Goal: Information Seeking & Learning: Learn about a topic

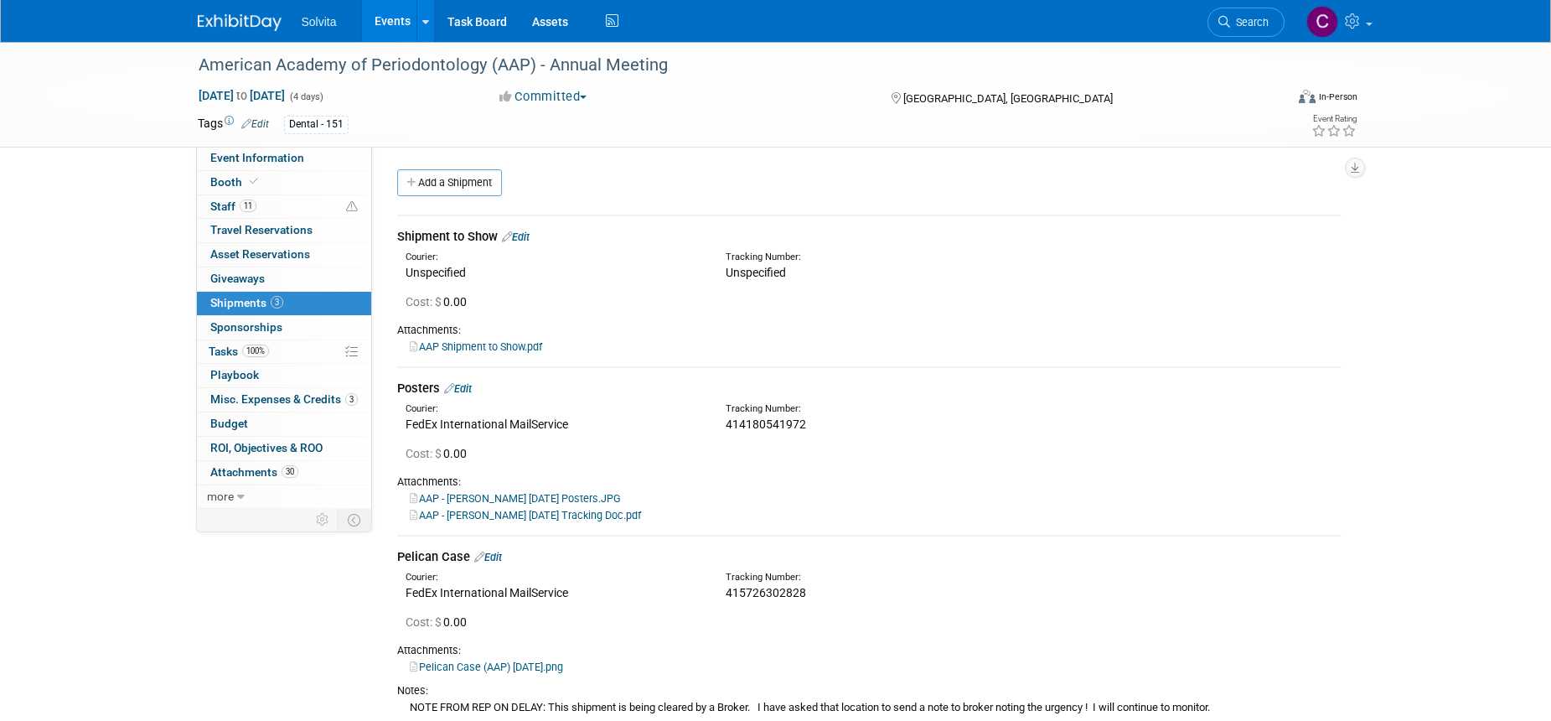
drag, startPoint x: 388, startPoint y: 15, endPoint x: 394, endPoint y: 25, distance: 11.6
click at [388, 15] on link "Events" at bounding box center [392, 21] width 61 height 42
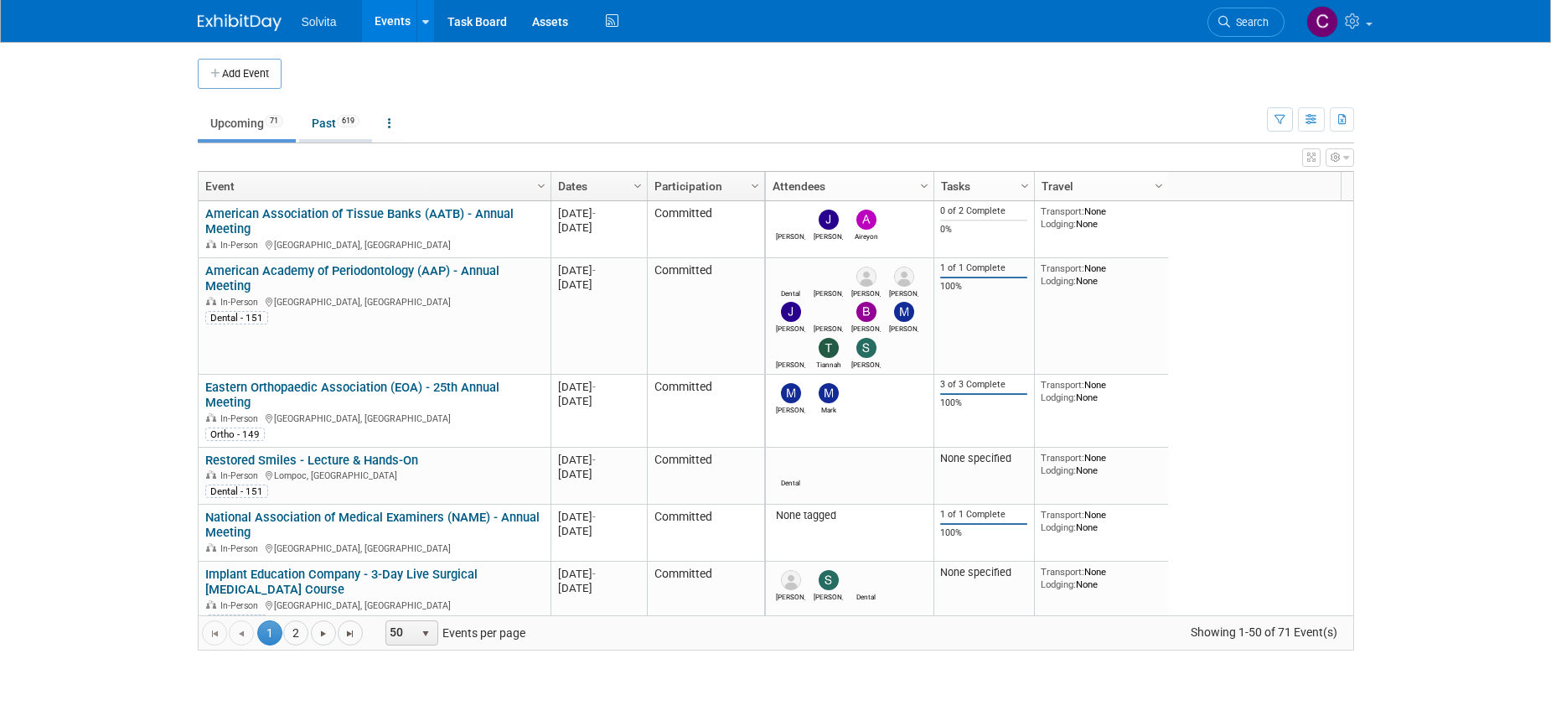
click at [327, 117] on link "Past 619" at bounding box center [335, 123] width 73 height 32
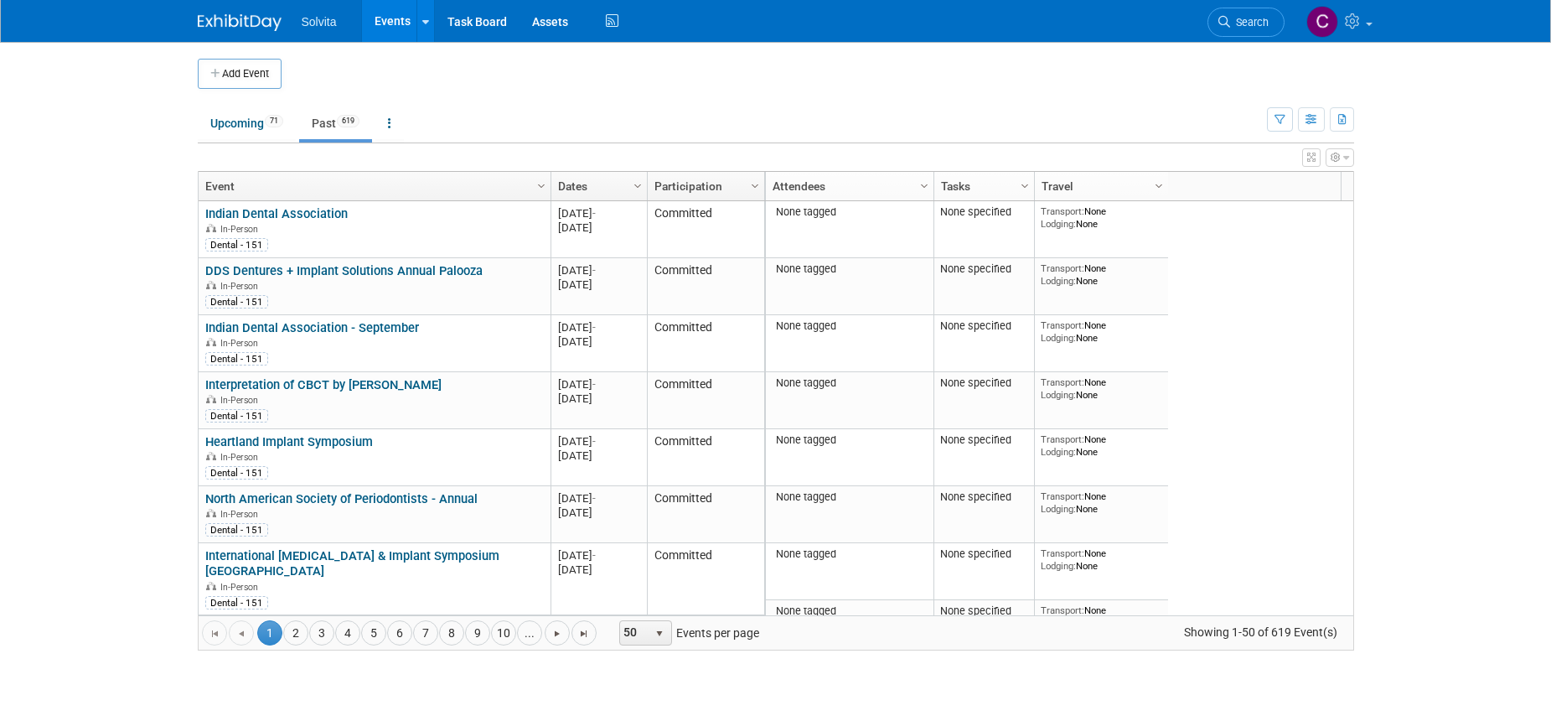
click at [564, 181] on link "Dates" at bounding box center [597, 186] width 78 height 28
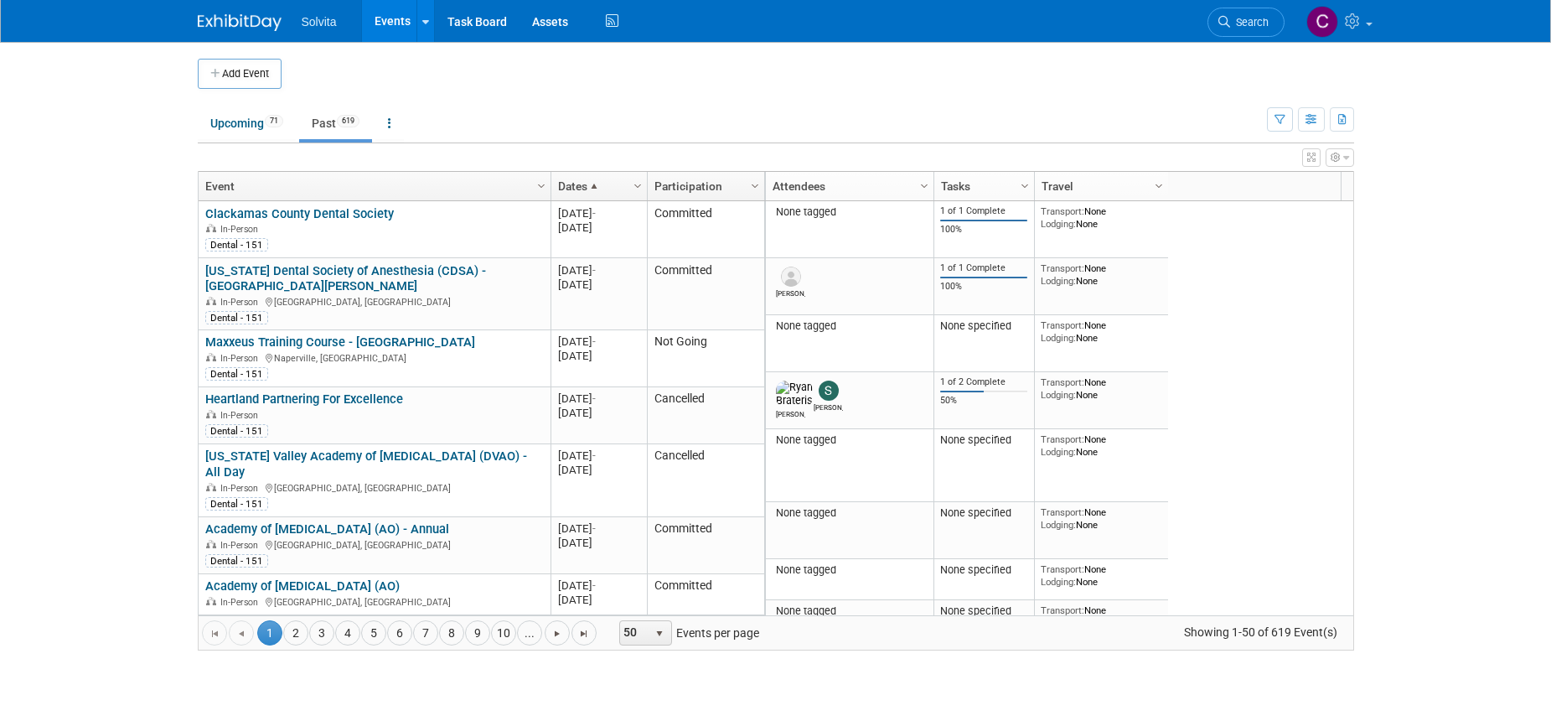
click at [564, 181] on link "Dates" at bounding box center [597, 186] width 78 height 28
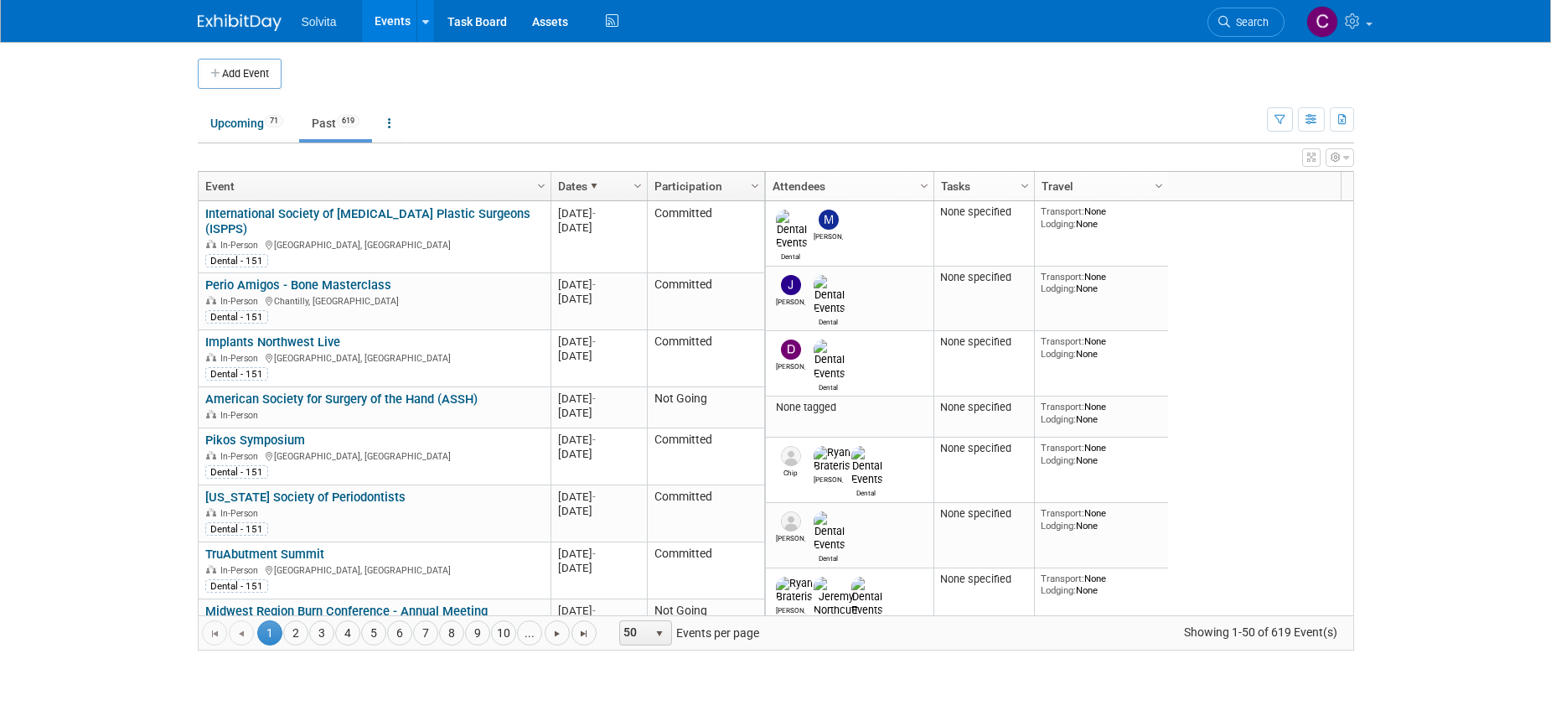
click at [392, 18] on link "Events" at bounding box center [392, 21] width 61 height 42
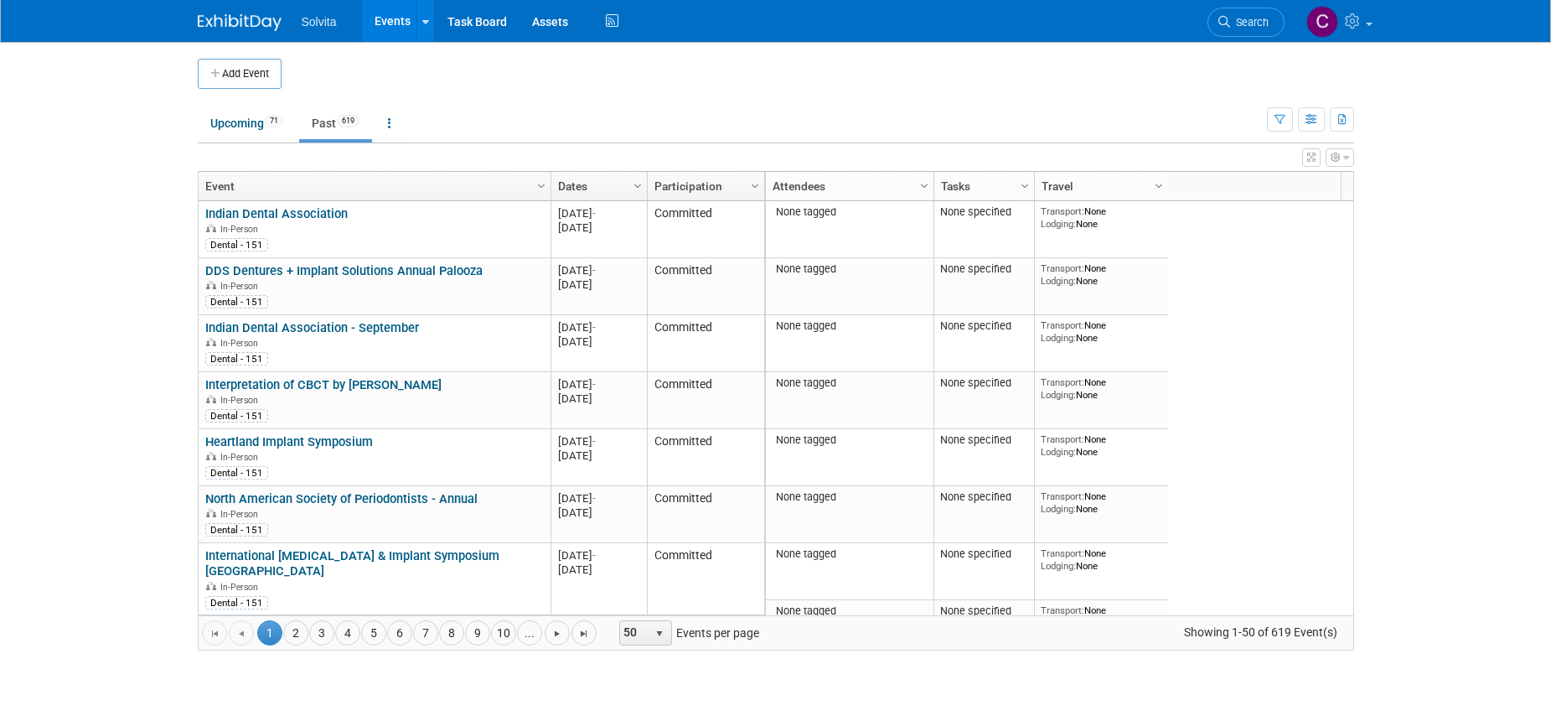
click at [393, 16] on link "Events" at bounding box center [392, 21] width 61 height 42
